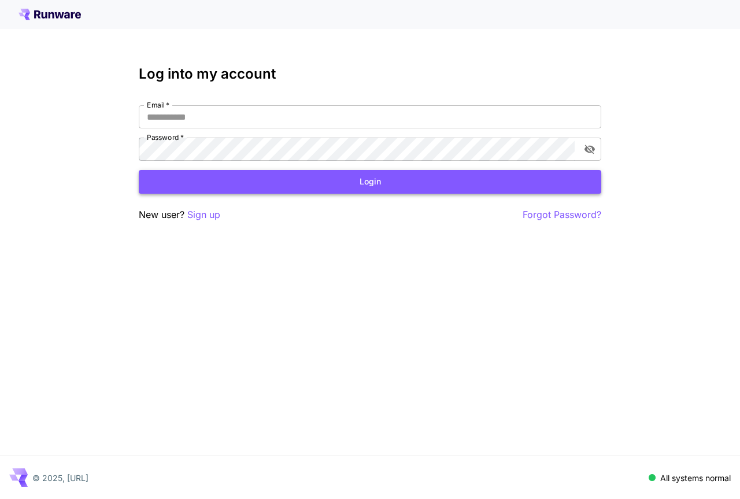
type input "**********"
click at [502, 172] on button "Login" at bounding box center [370, 182] width 463 height 24
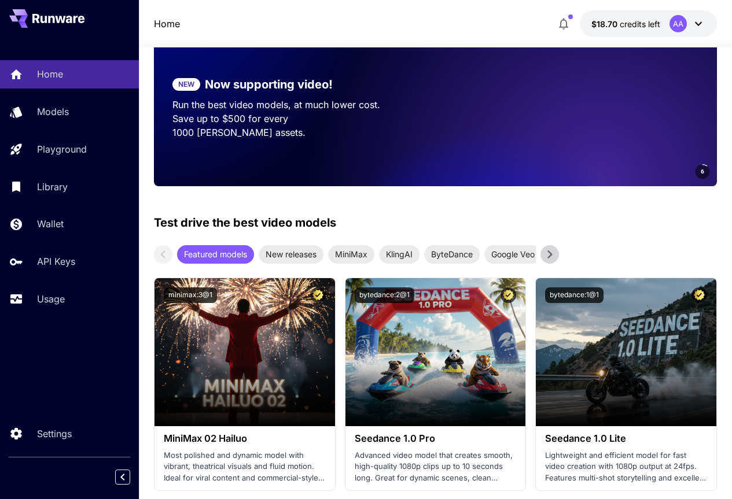
scroll to position [116, 0]
